Goal: Information Seeking & Learning: Learn about a topic

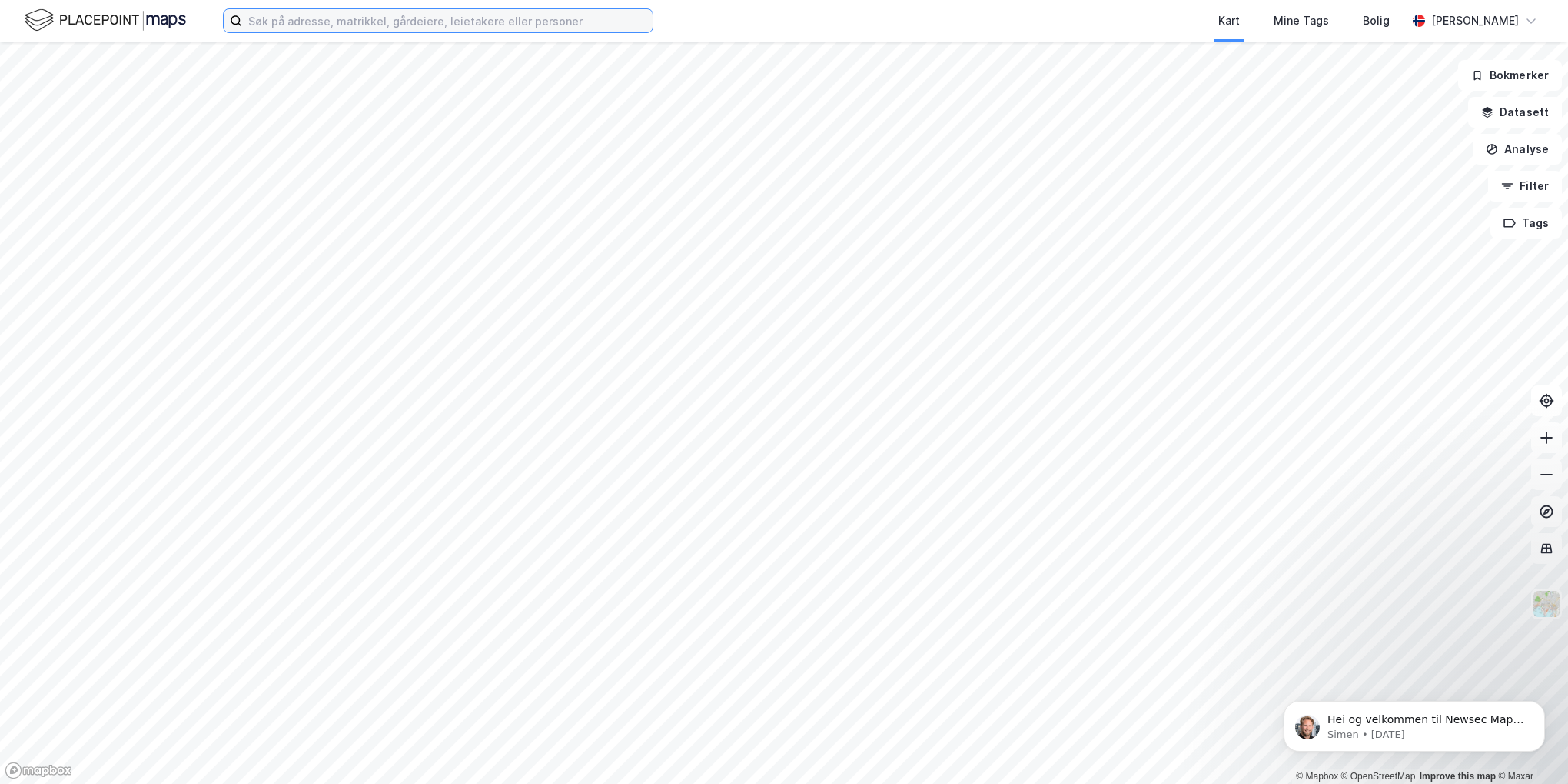
click at [296, 25] on input at bounding box center [447, 21] width 410 height 23
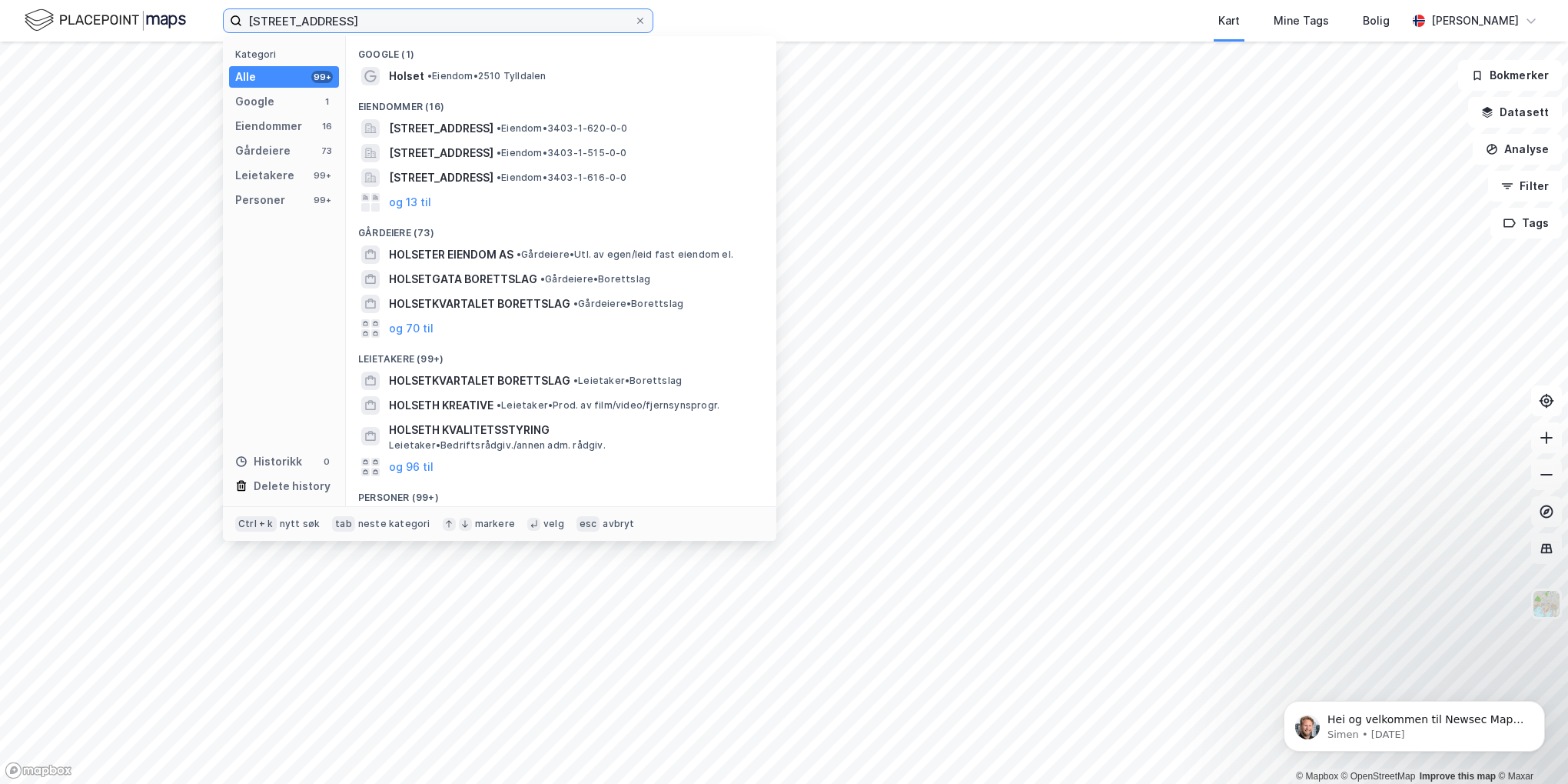
type input "[STREET_ADDRESS]"
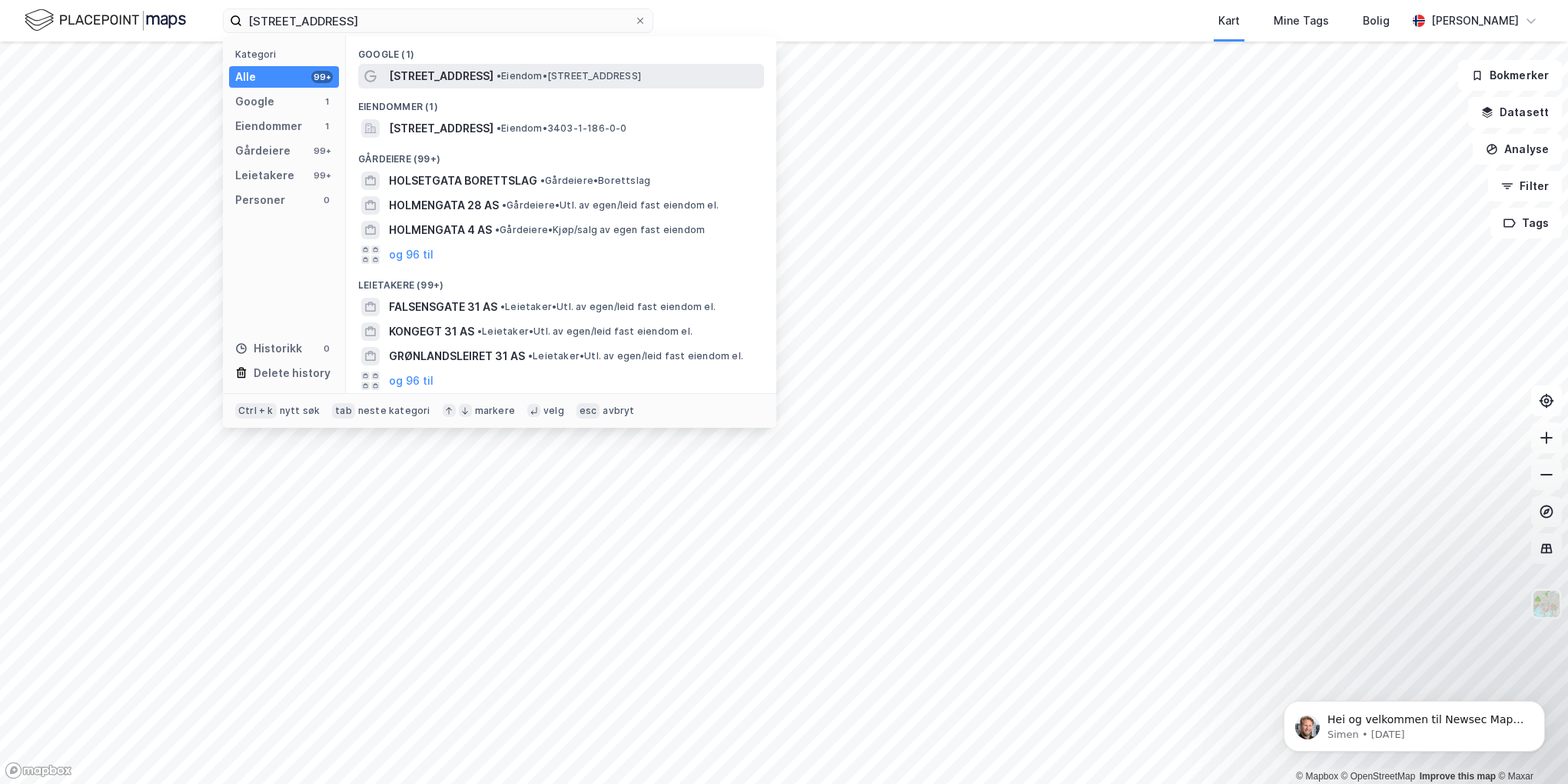
click at [442, 73] on span "[STREET_ADDRESS]" at bounding box center [441, 77] width 105 height 19
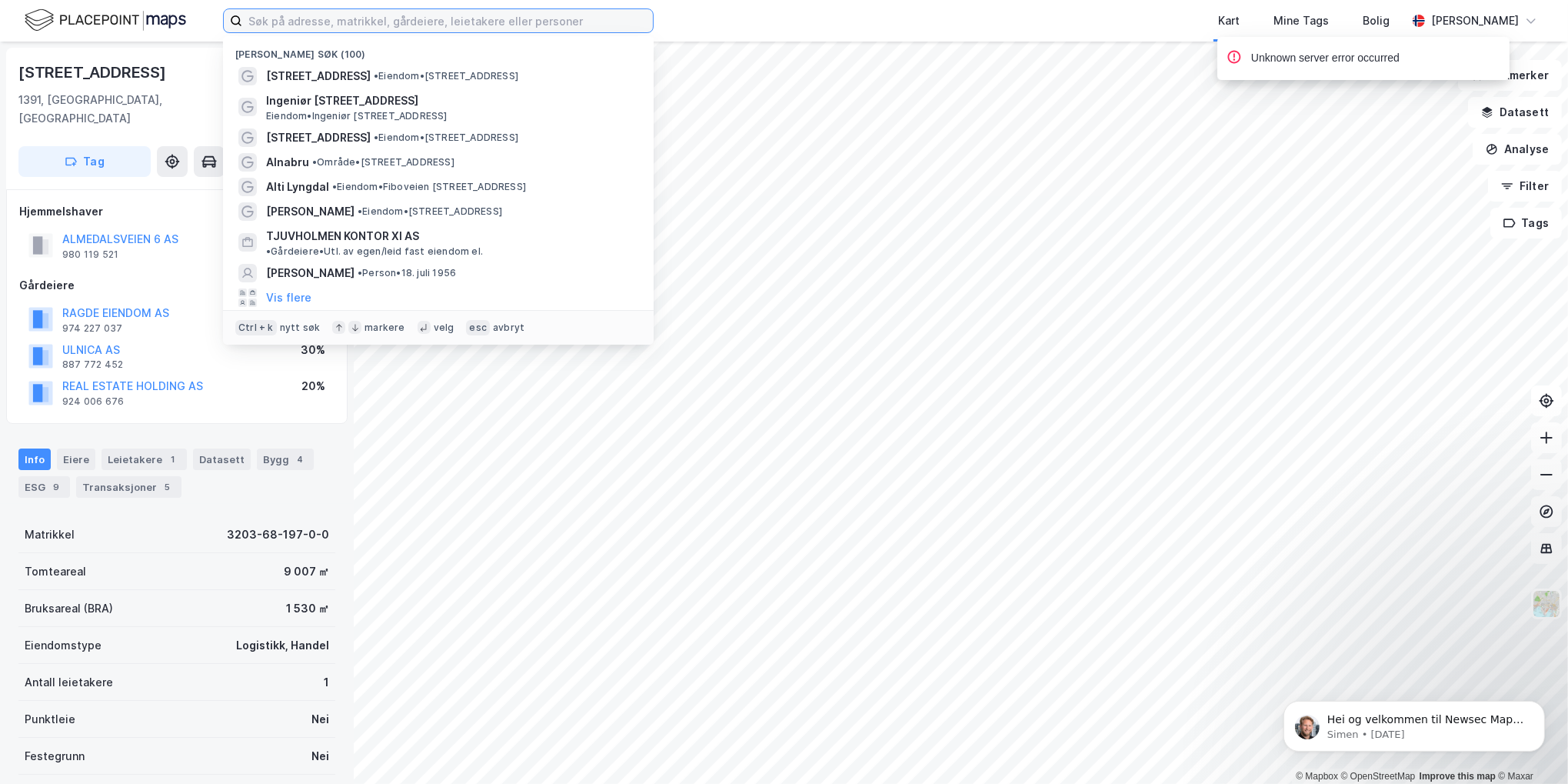
click at [336, 20] on input at bounding box center [447, 21] width 410 height 23
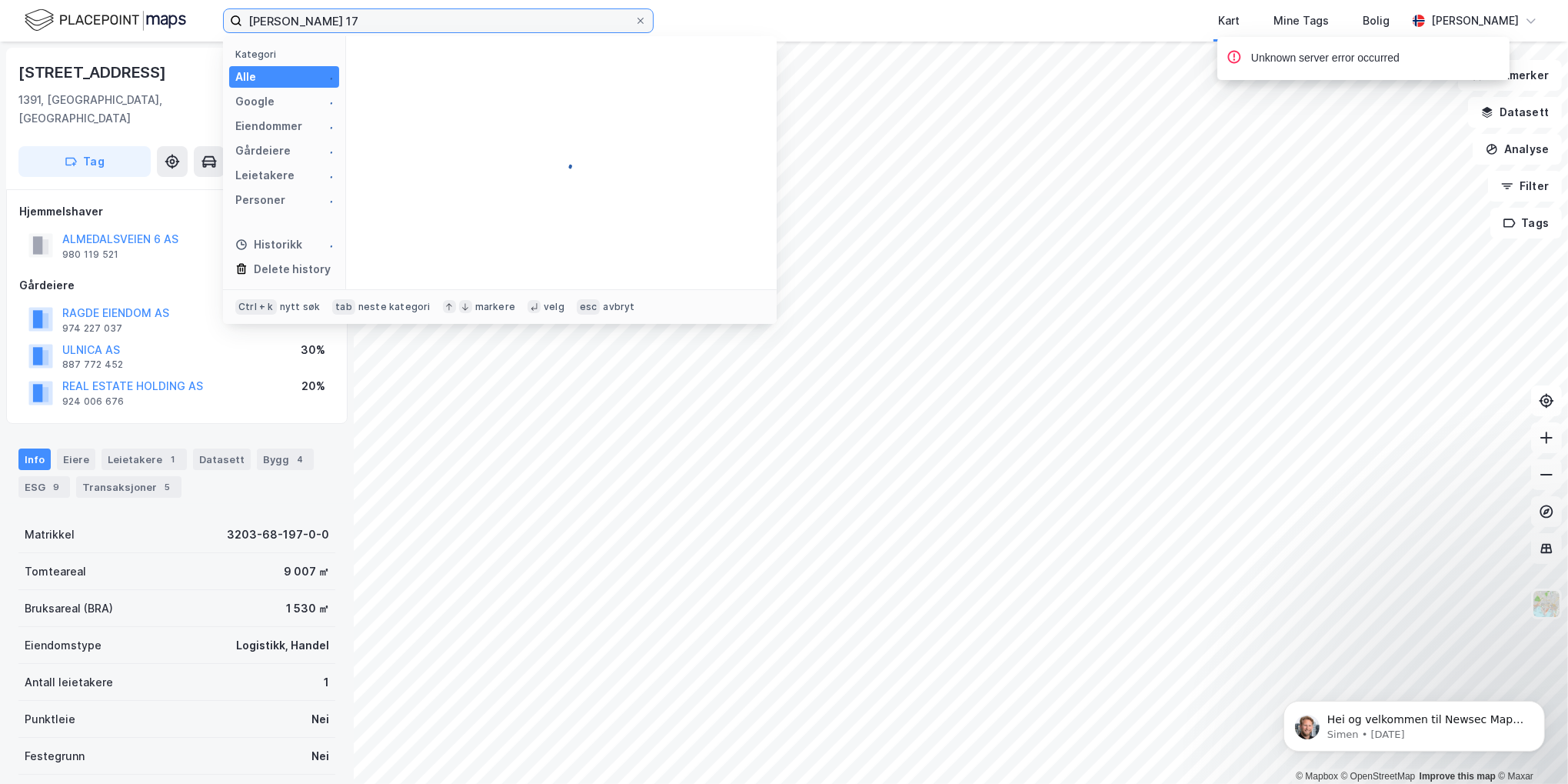
type input "nordre holen 17"
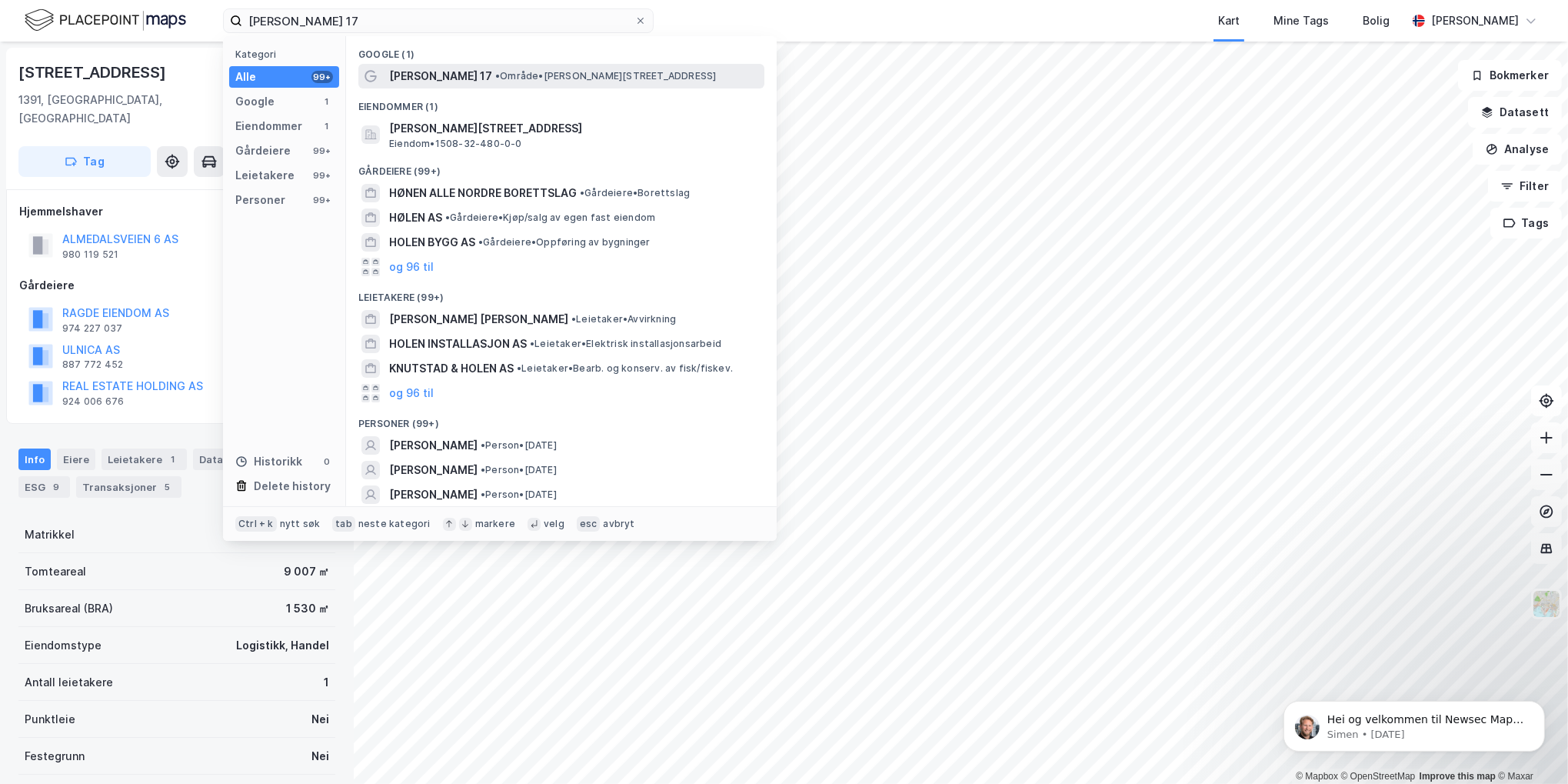
click at [456, 75] on span "Nordre Holen 17" at bounding box center [440, 77] width 103 height 19
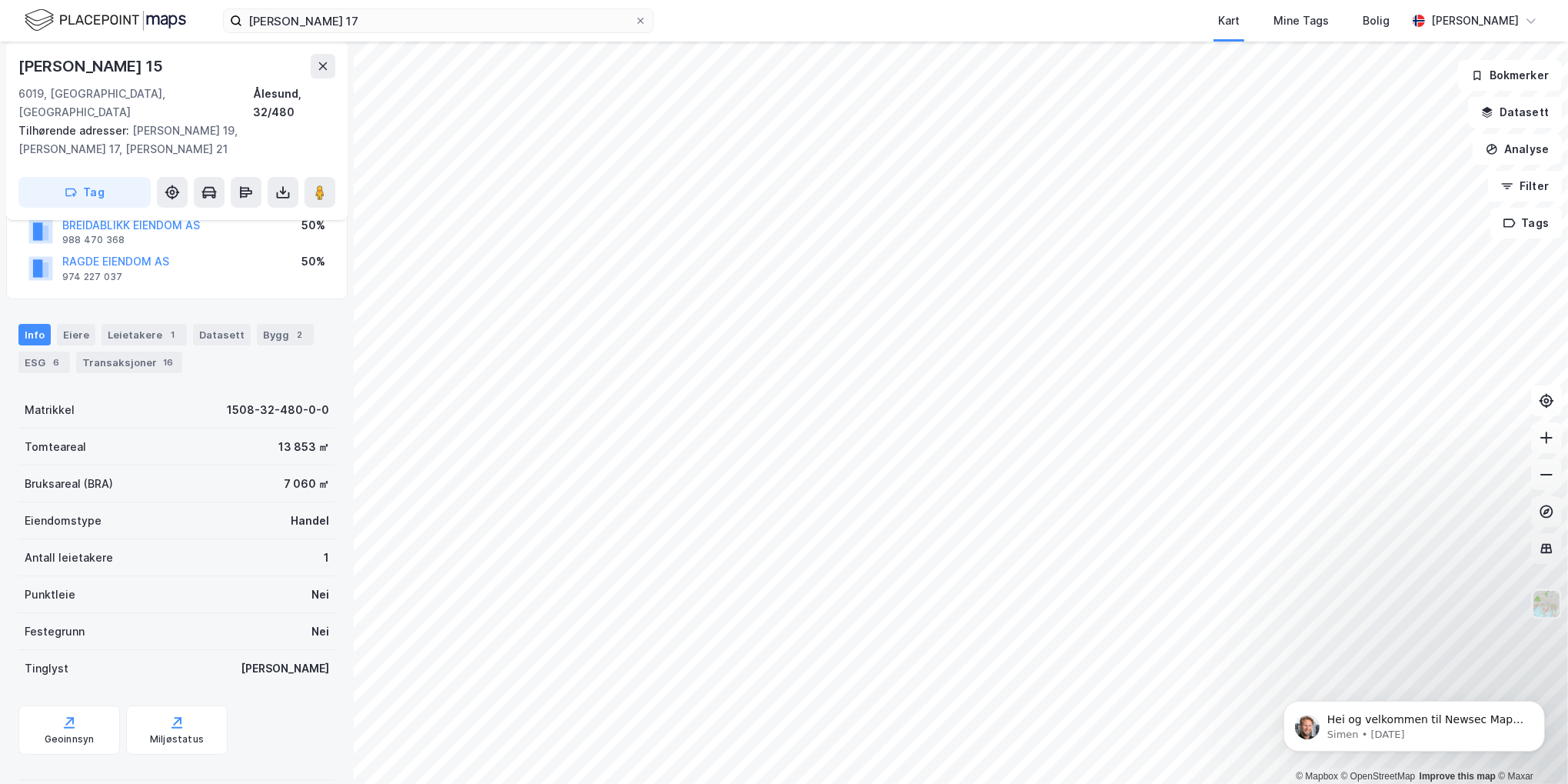
scroll to position [126, 0]
